Goal: Navigation & Orientation: Find specific page/section

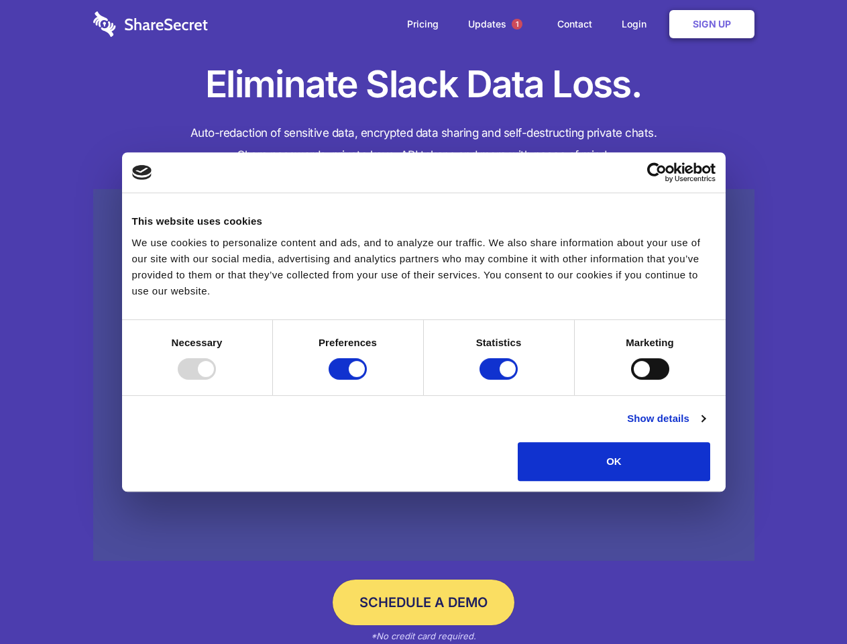
click at [216, 380] on div at bounding box center [197, 368] width 38 height 21
click at [367, 380] on input "Preferences" at bounding box center [348, 368] width 38 height 21
checkbox input "false"
click at [500, 380] on input "Statistics" at bounding box center [499, 368] width 38 height 21
checkbox input "false"
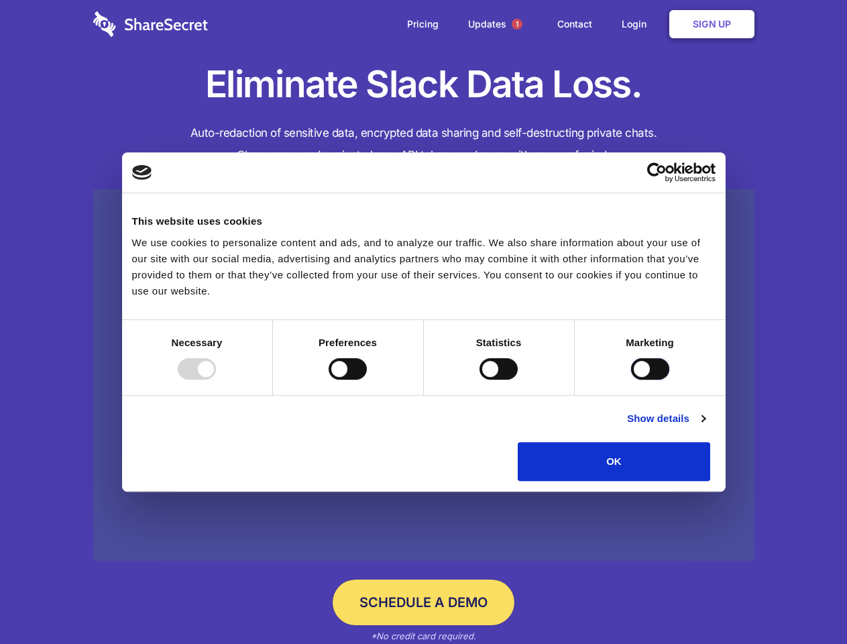
click at [631, 380] on input "Marketing" at bounding box center [650, 368] width 38 height 21
checkbox input "true"
click at [705, 427] on link "Show details" at bounding box center [666, 419] width 78 height 16
click at [0, 0] on ul "Necessary 7 Necessary cookies help make a website usable by enabling basic func…" at bounding box center [0, 0] width 0 height 0
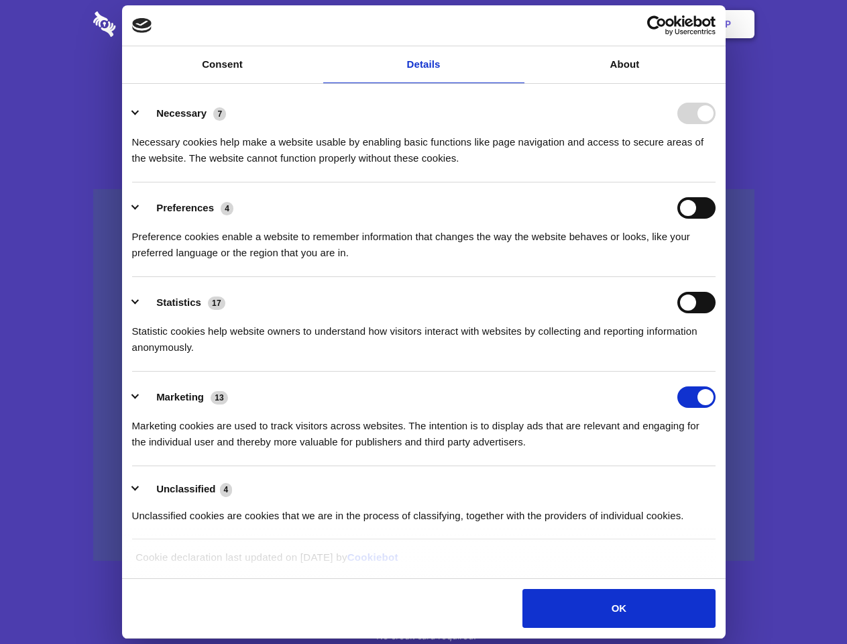
click at [517, 24] on span "1" at bounding box center [517, 24] width 11 height 11
